Goal: Use online tool/utility

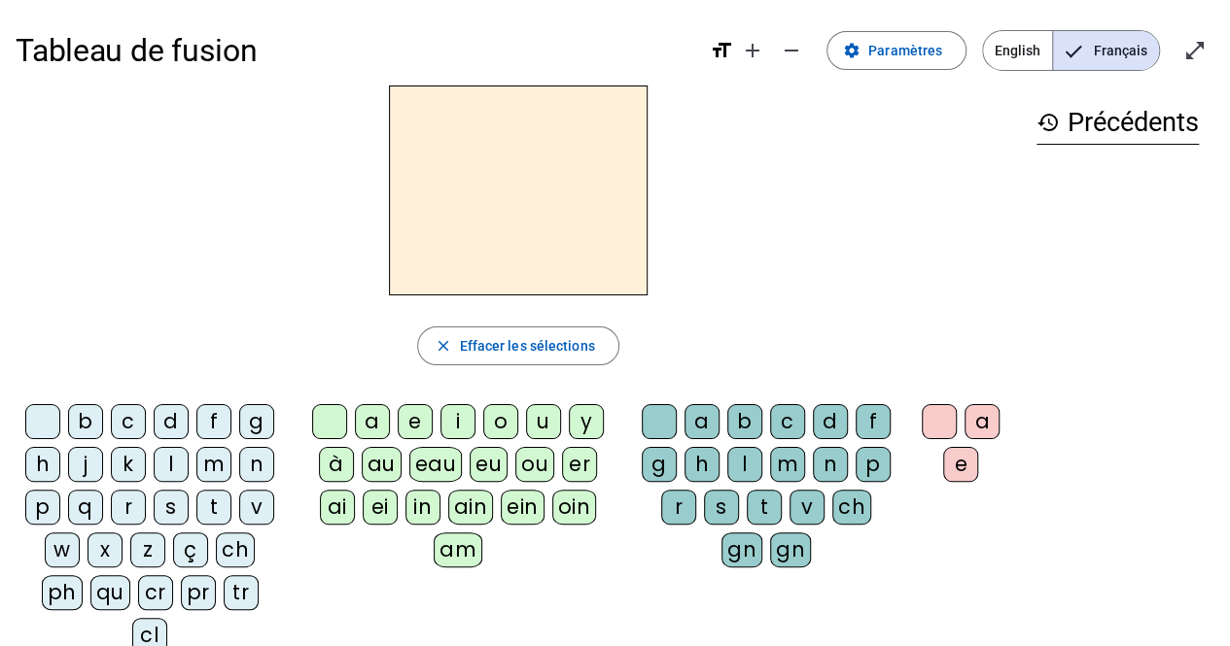
click at [252, 470] on div "n" at bounding box center [256, 464] width 35 height 35
click at [483, 419] on div "o" at bounding box center [500, 421] width 35 height 35
click at [754, 496] on div "t" at bounding box center [763, 507] width 35 height 35
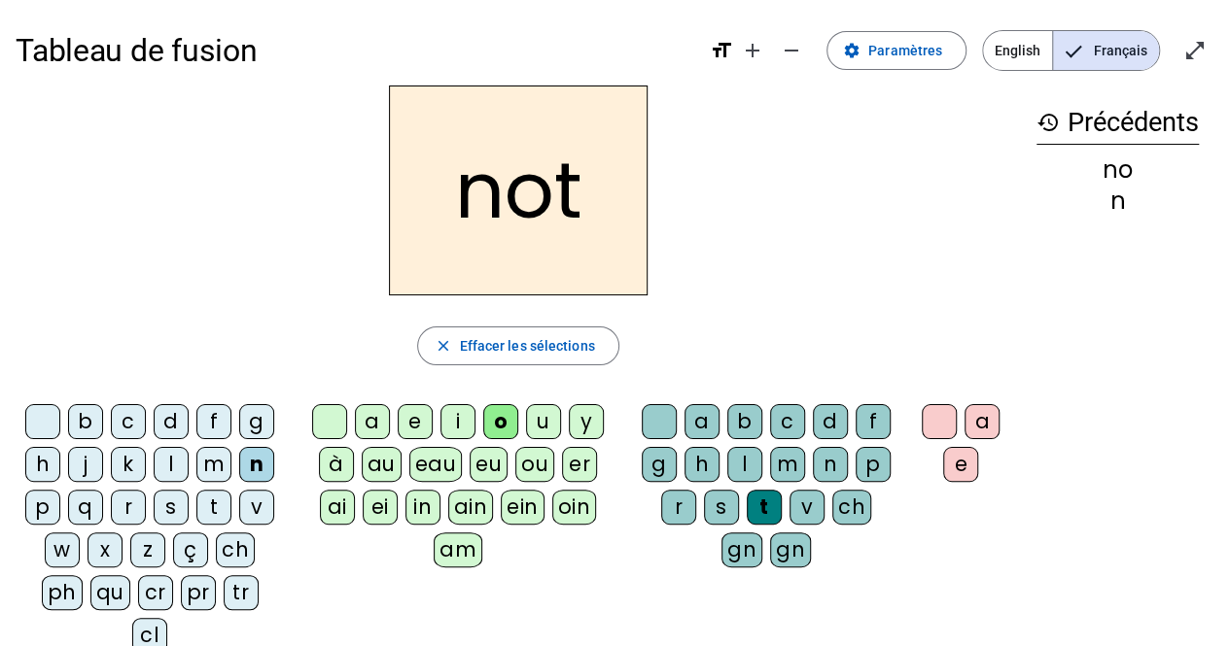
click at [966, 464] on div "e" at bounding box center [960, 464] width 35 height 35
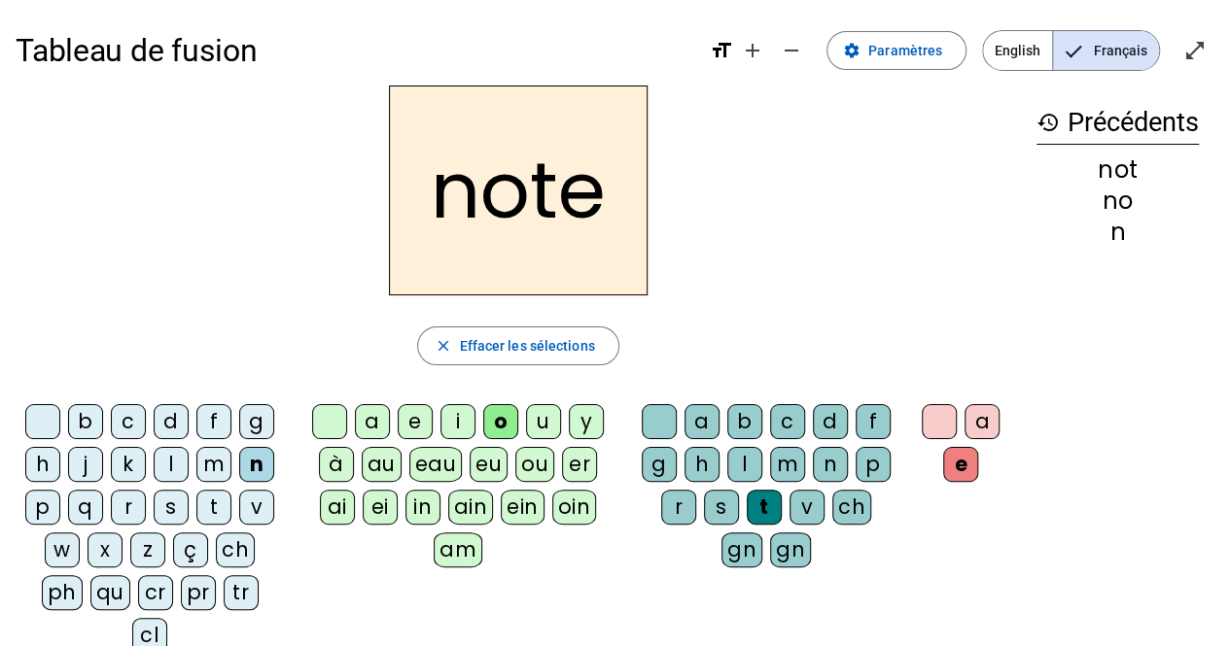
click at [257, 498] on div "v" at bounding box center [256, 507] width 35 height 35
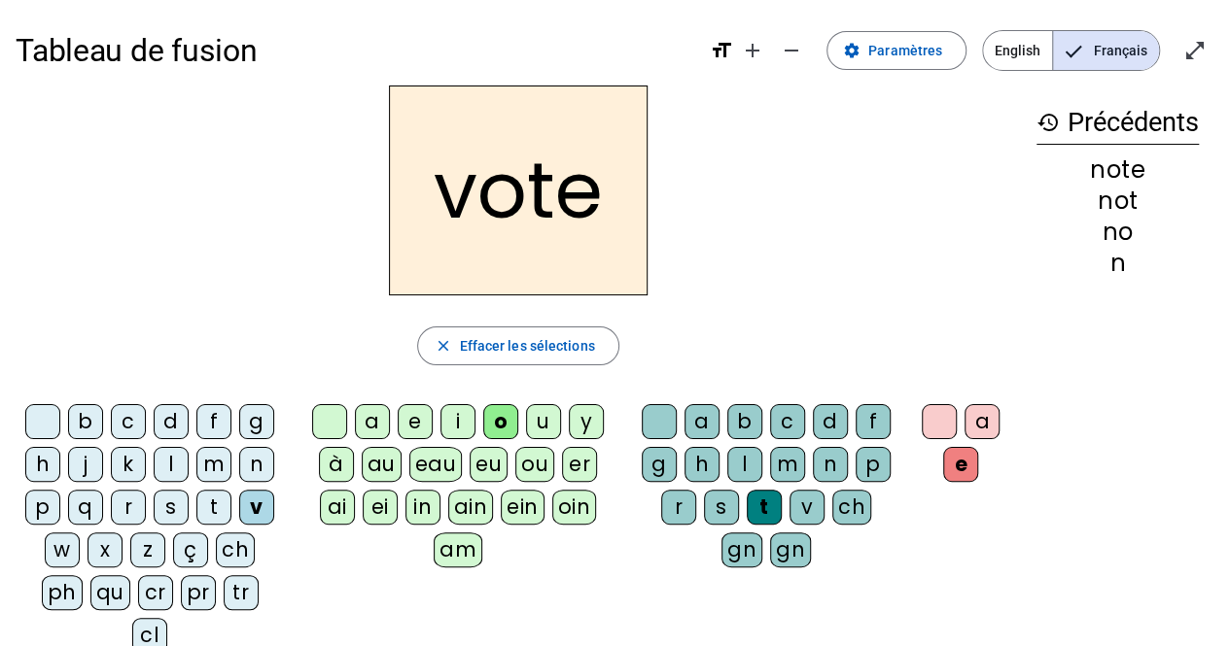
click at [449, 422] on div "i" at bounding box center [457, 421] width 35 height 35
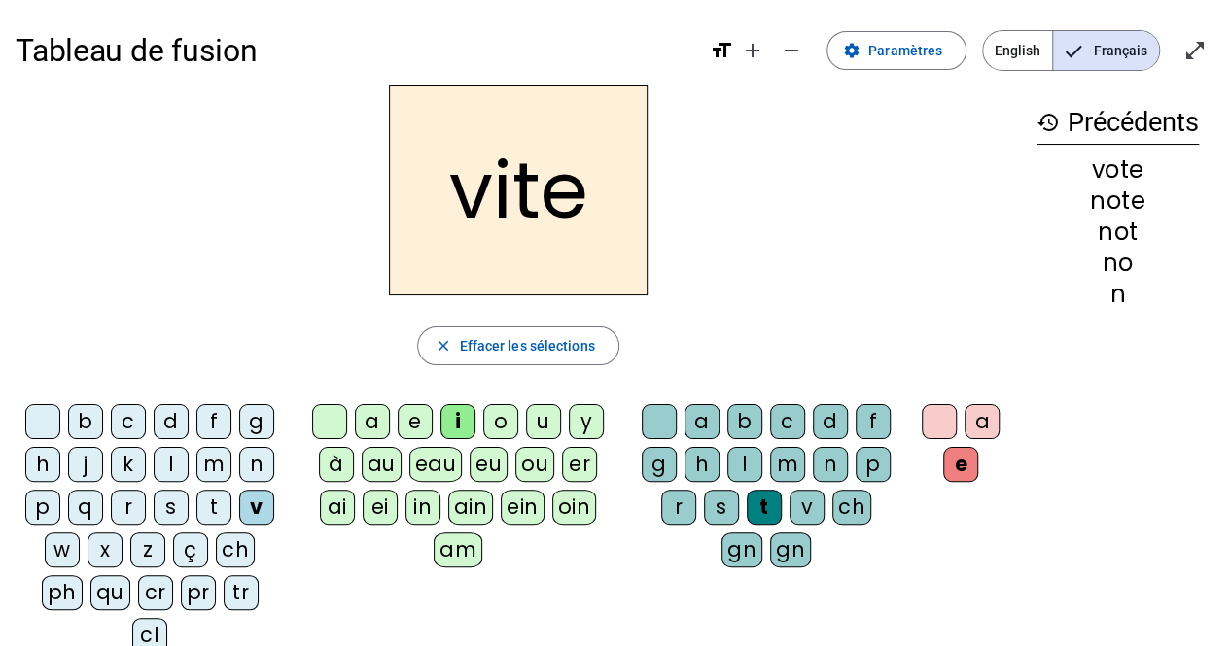
click at [824, 424] on div "d" at bounding box center [830, 421] width 35 height 35
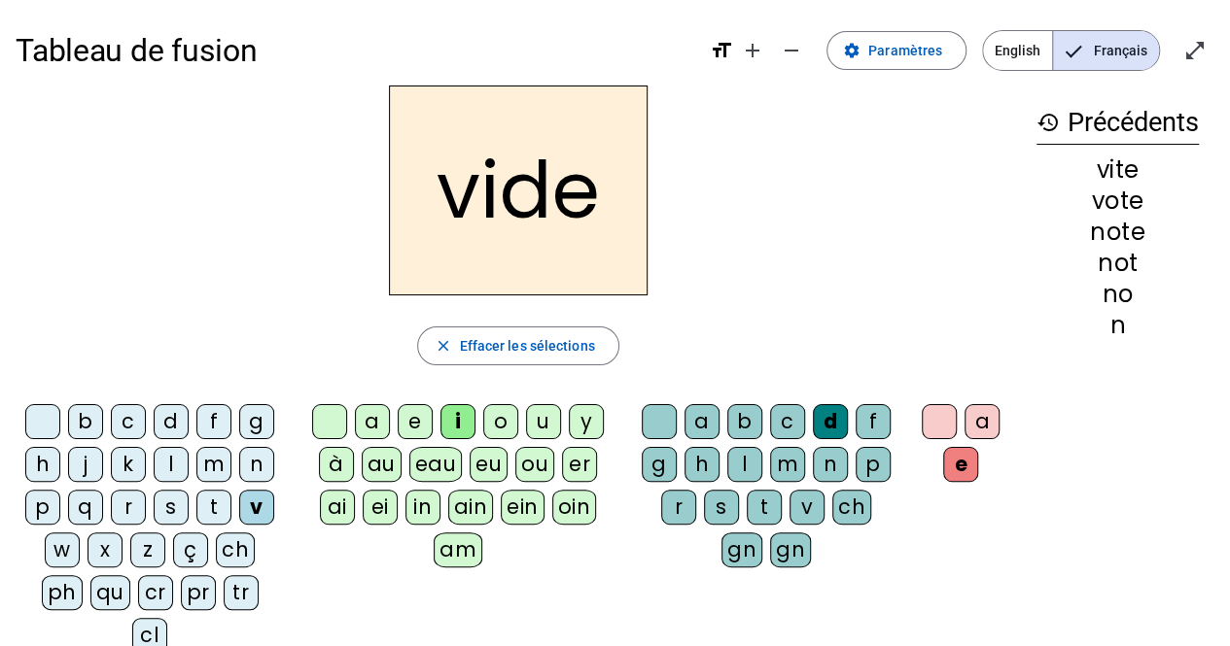
click at [136, 496] on div "r" at bounding box center [128, 507] width 35 height 35
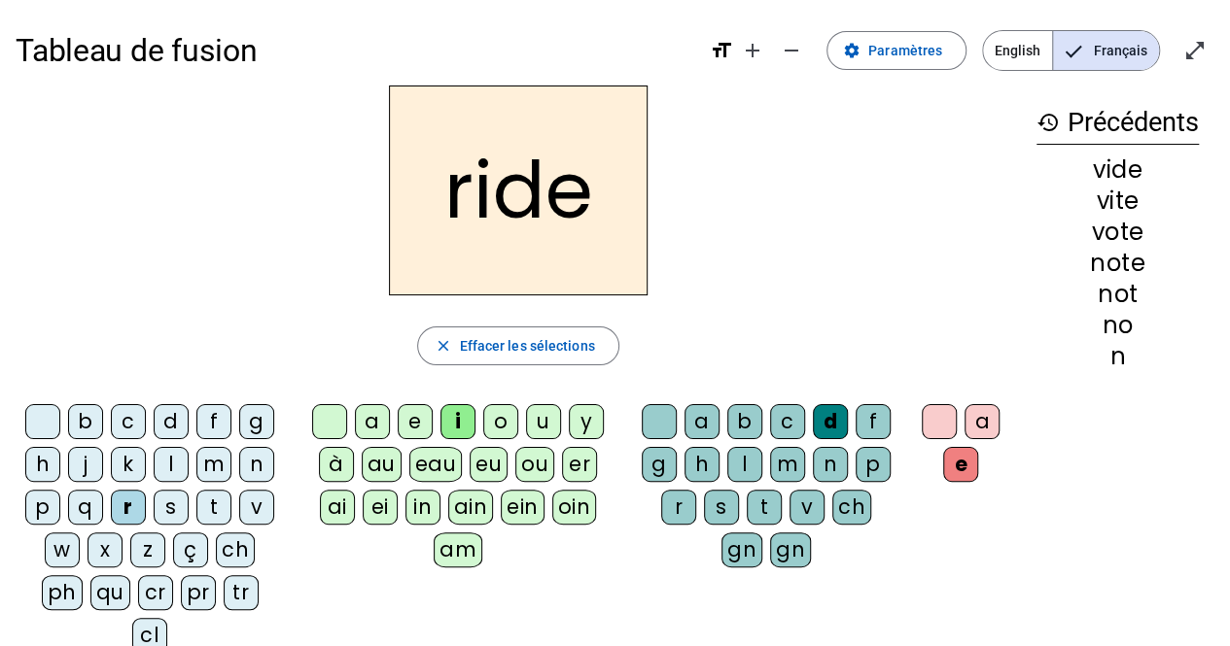
click at [554, 415] on div "u" at bounding box center [543, 421] width 35 height 35
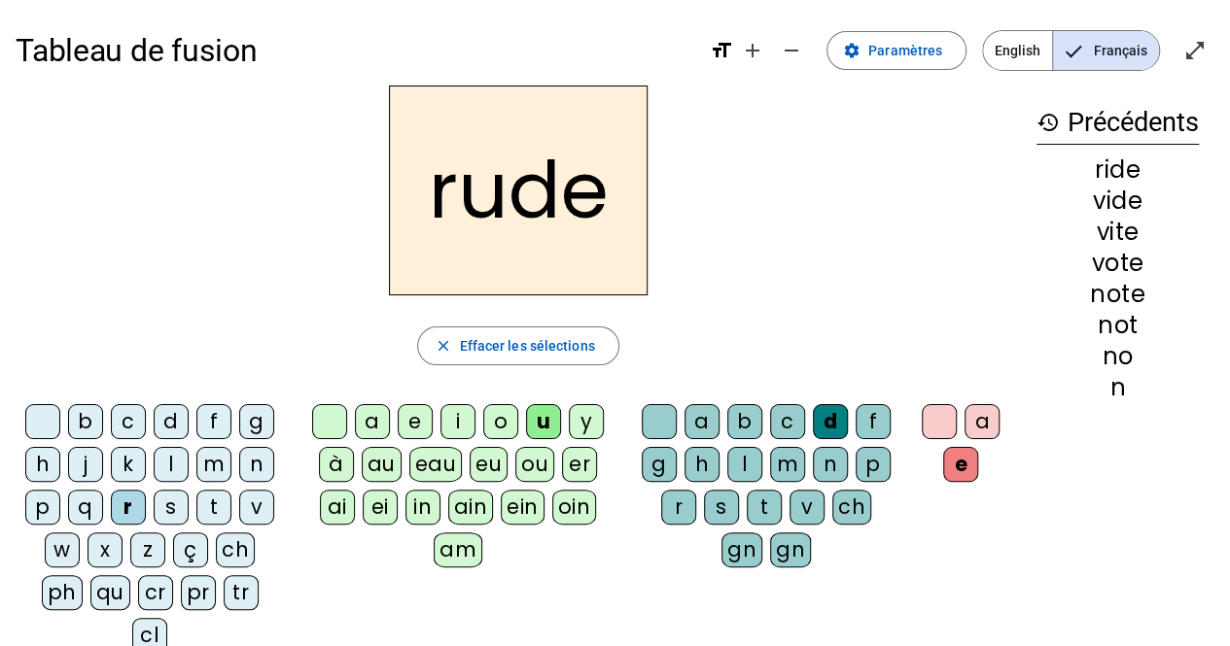
click at [719, 503] on div "s" at bounding box center [721, 507] width 35 height 35
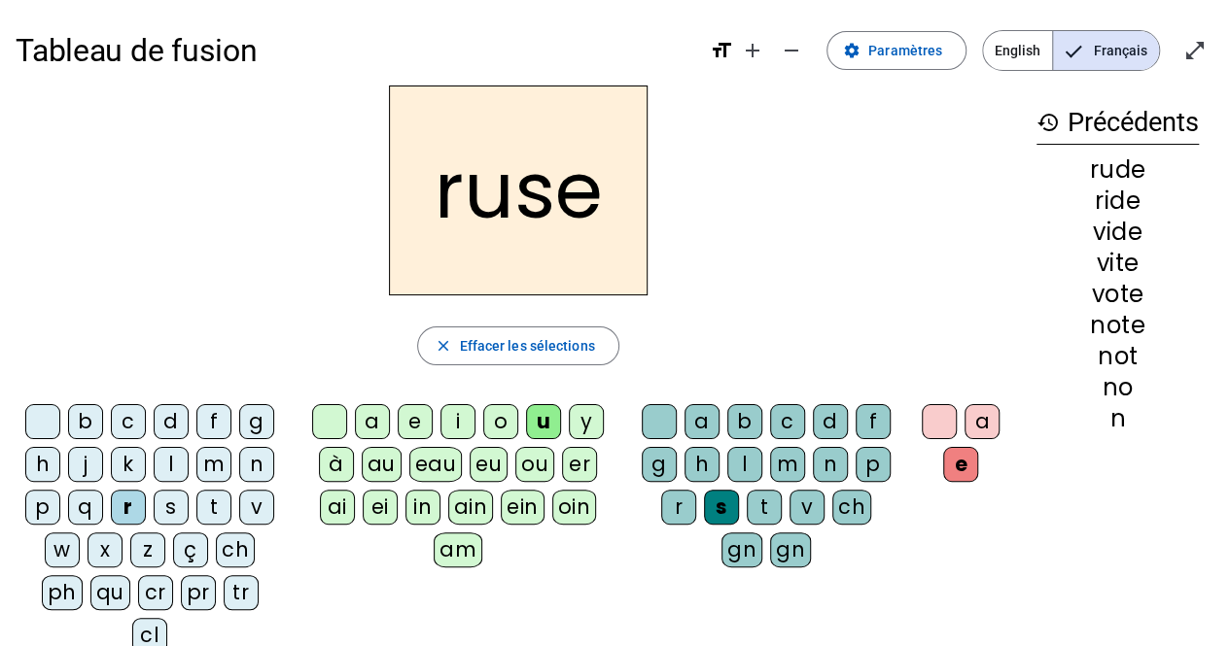
scroll to position [39, 0]
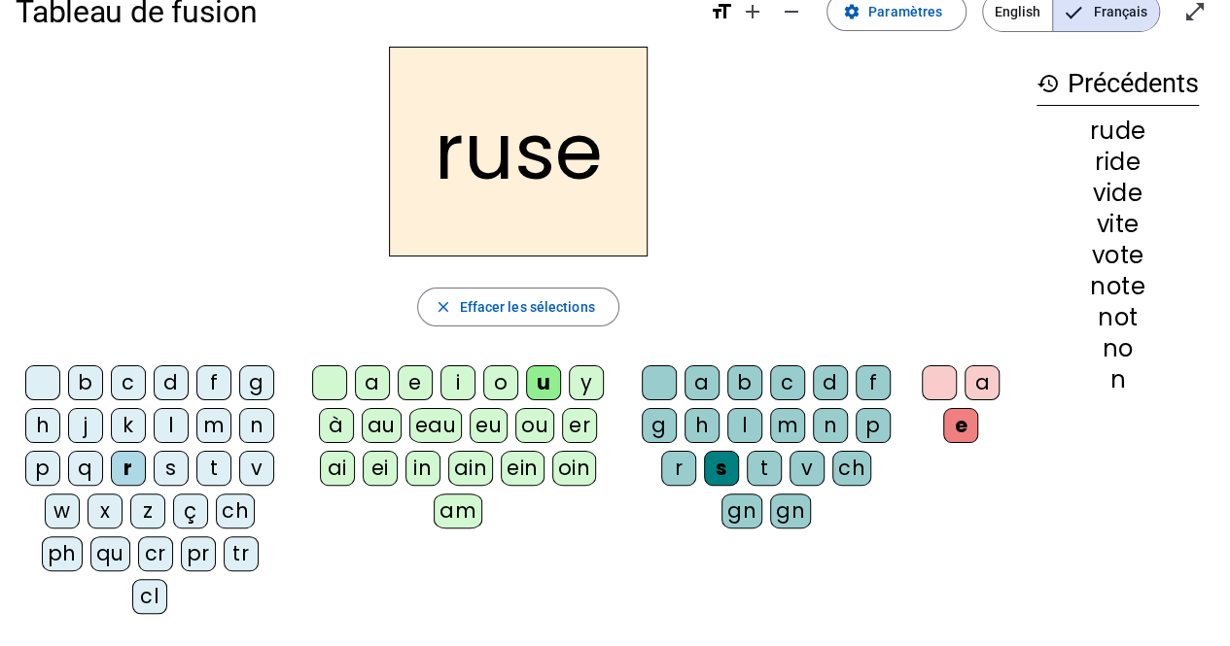
drag, startPoint x: 719, startPoint y: 503, endPoint x: 1112, endPoint y: 398, distance: 406.7
click at [1112, 398] on div "history Précédents rude ride vide vite vote note not no n" at bounding box center [1117, 323] width 193 height 552
click at [210, 426] on div "m" at bounding box center [213, 425] width 35 height 35
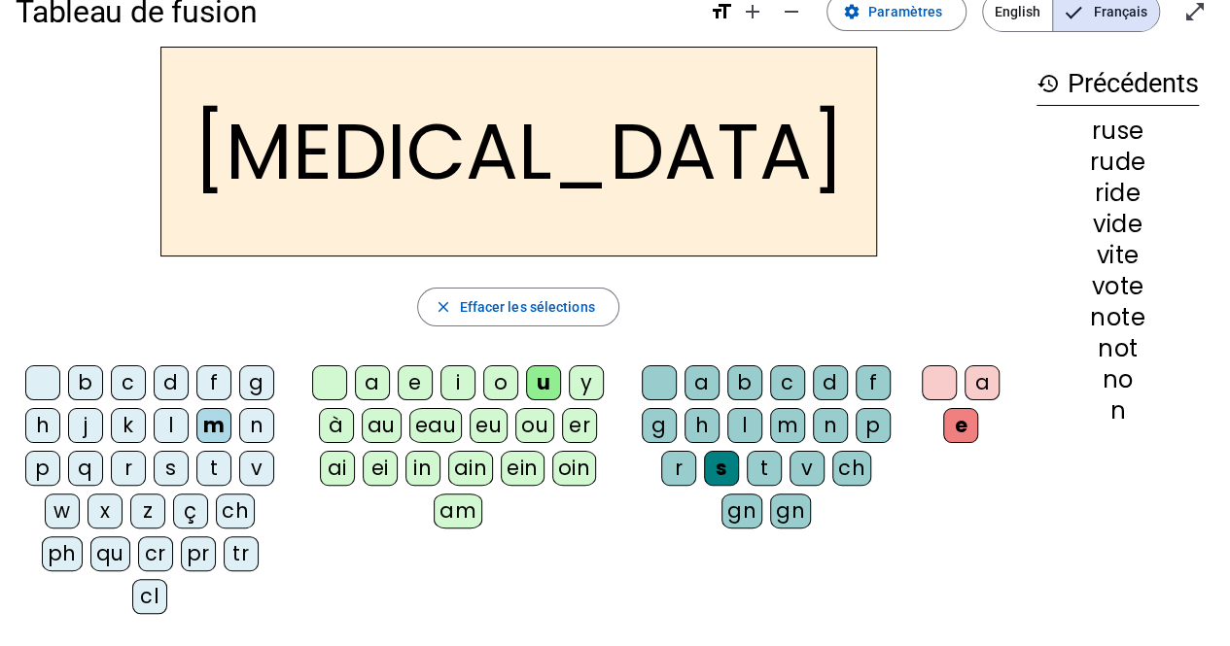
click at [77, 376] on div "b" at bounding box center [85, 382] width 35 height 35
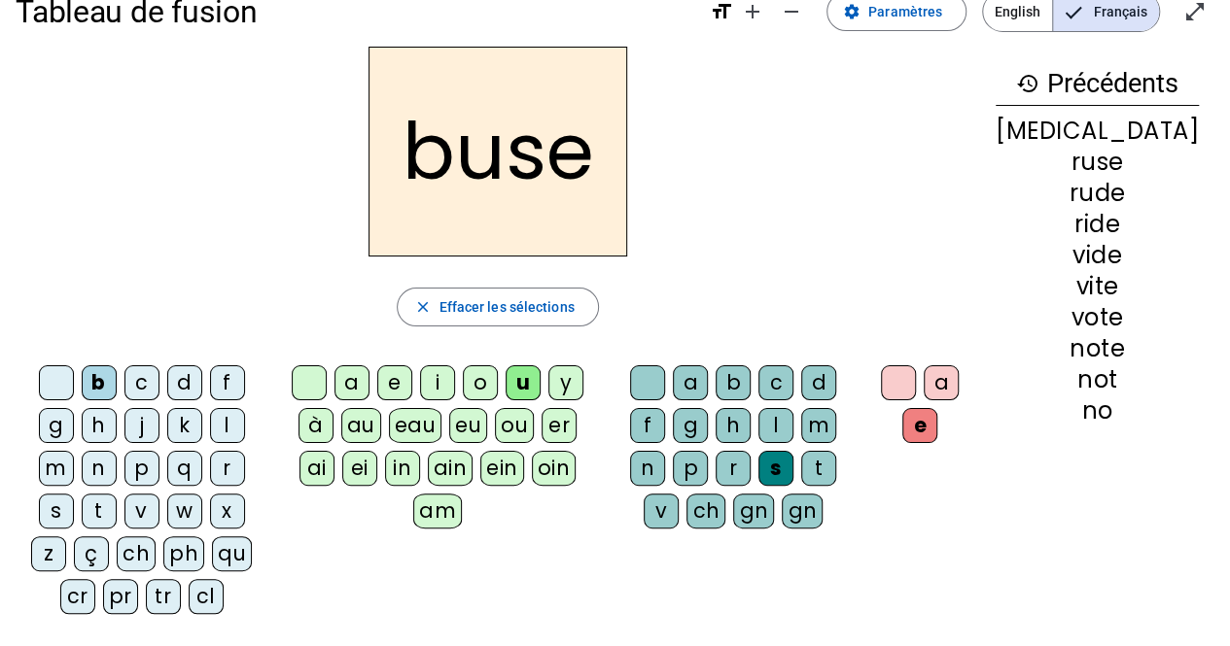
click at [455, 383] on div "i" at bounding box center [437, 382] width 35 height 35
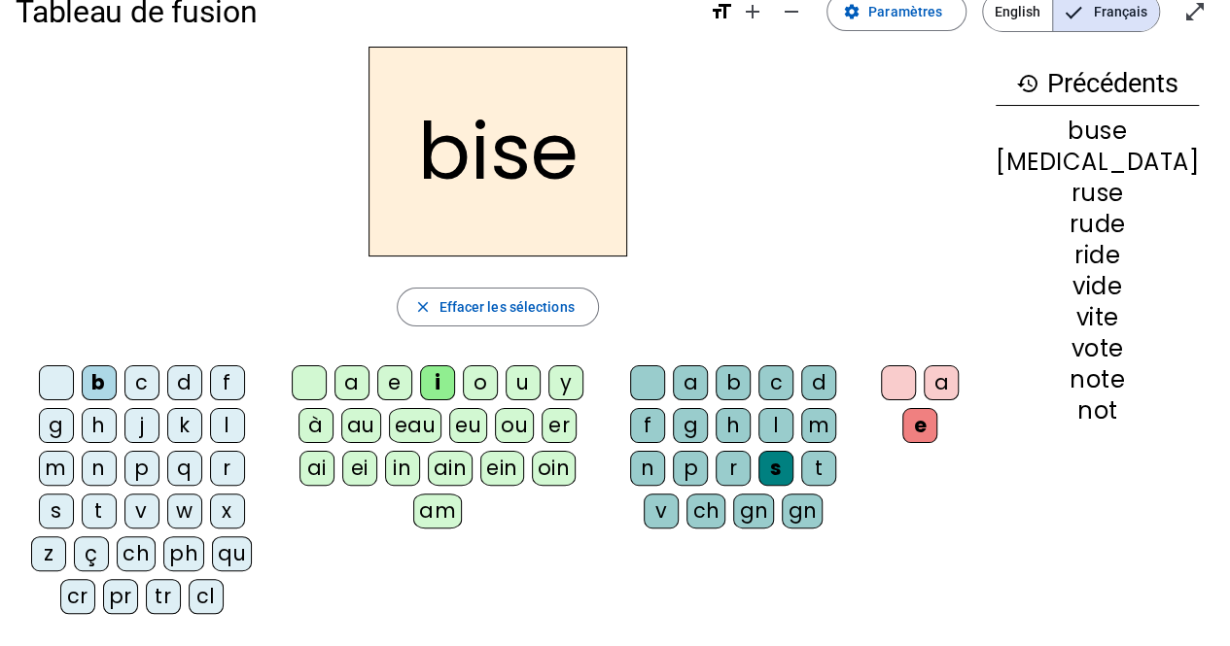
click at [369, 385] on div "a" at bounding box center [351, 382] width 35 height 35
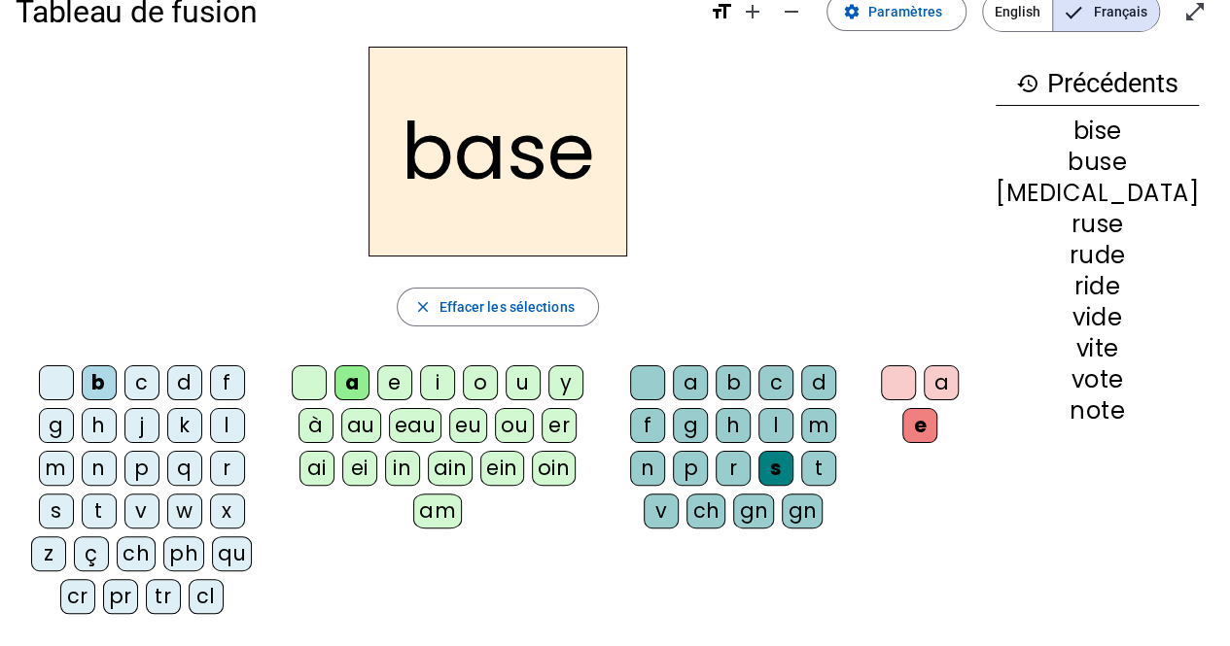
click at [916, 382] on div at bounding box center [898, 382] width 35 height 35
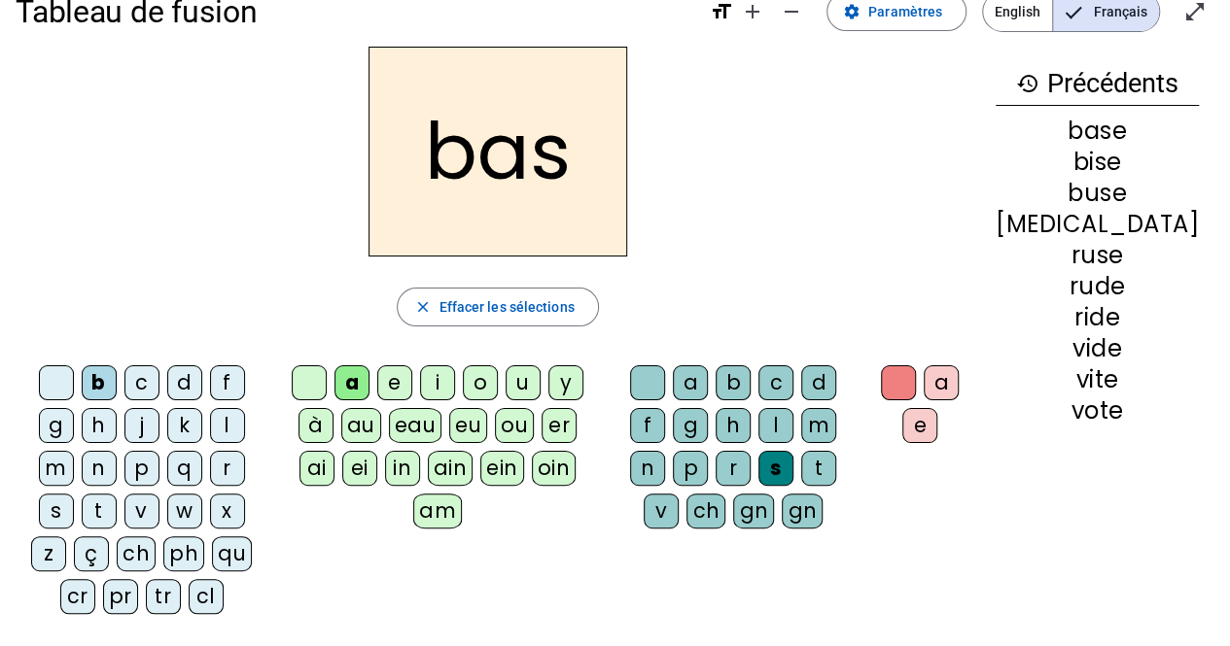
click at [124, 469] on div "p" at bounding box center [141, 468] width 35 height 35
